Goal: Task Accomplishment & Management: Manage account settings

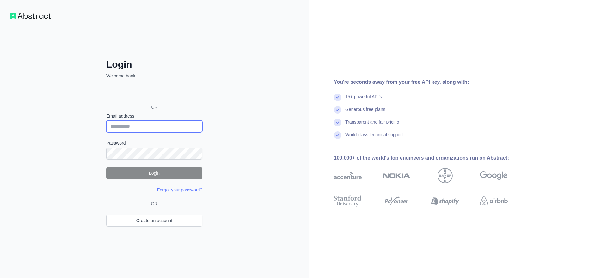
type input "**********"
click at [161, 174] on button "Login" at bounding box center [154, 173] width 96 height 12
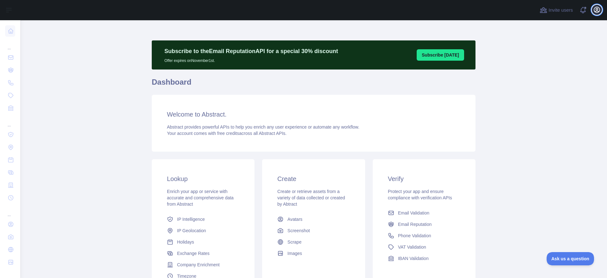
click at [597, 8] on icon "button" at bounding box center [598, 10] width 6 height 6
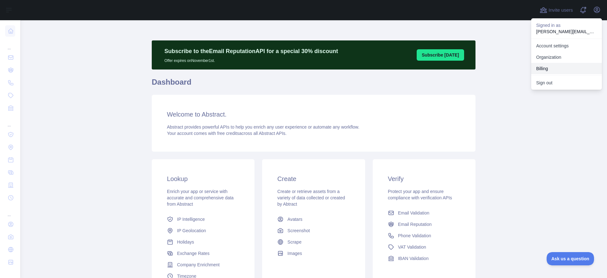
click at [546, 67] on button "Billing" at bounding box center [567, 68] width 71 height 11
